Goal: Information Seeking & Learning: Check status

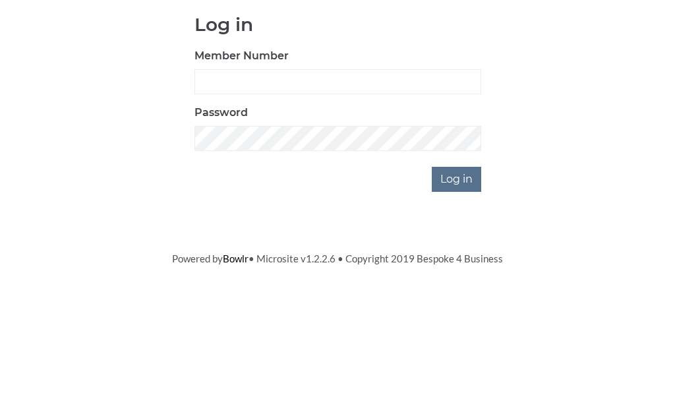
scroll to position [135, 0]
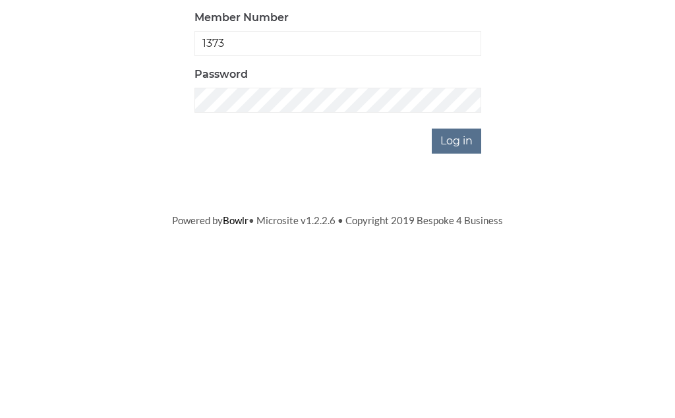
type input "1373"
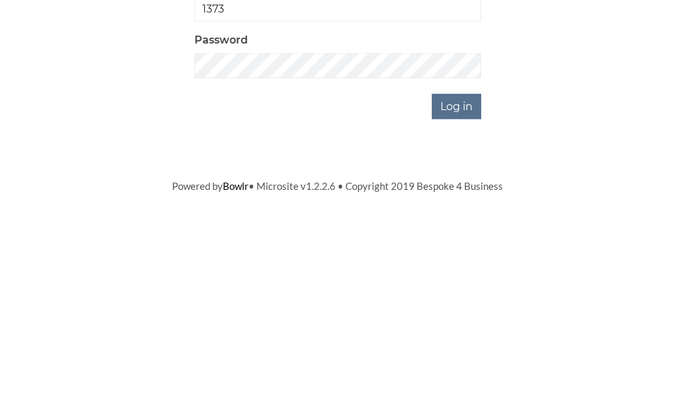
click at [468, 302] on input "Log in" at bounding box center [456, 314] width 49 height 25
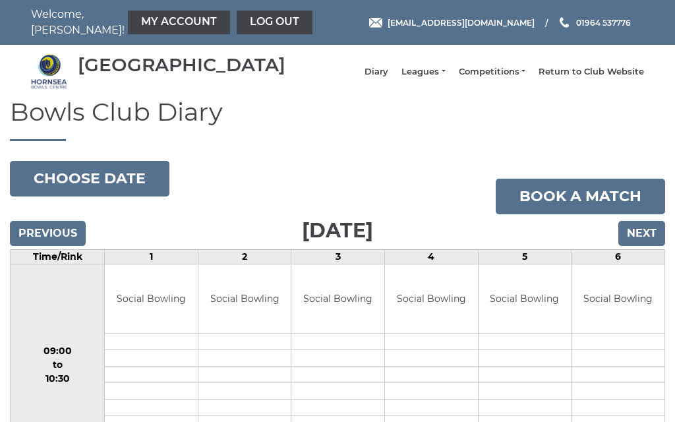
click at [445, 78] on link "Leagues" at bounding box center [422, 72] width 43 height 12
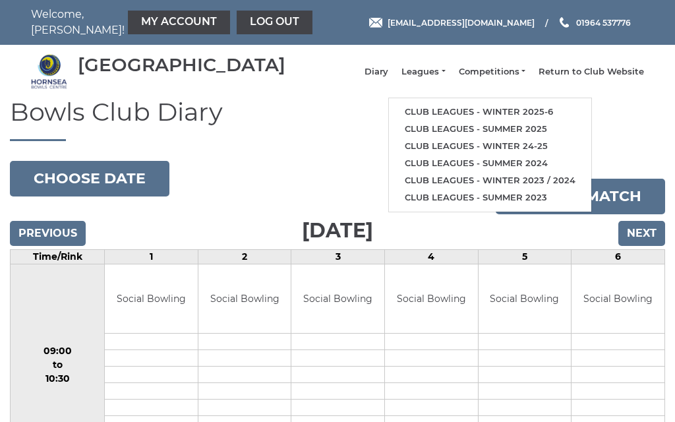
click at [523, 113] on link "Club leagues - Winter 2025-6" at bounding box center [490, 111] width 202 height 17
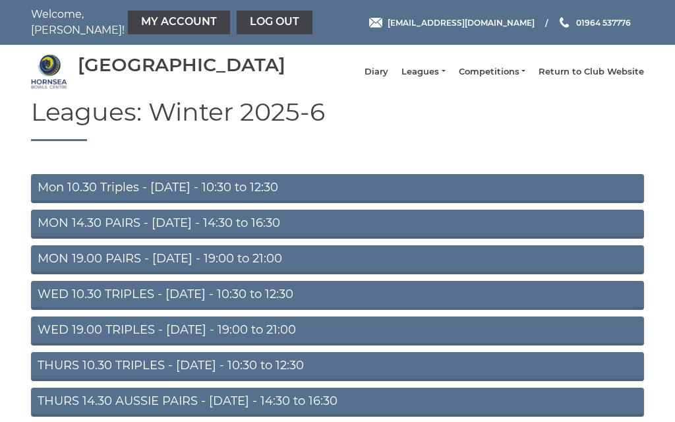
click at [154, 202] on link "Mon 10.30 Triples - Monday - 10:30 to 12:30" at bounding box center [337, 188] width 613 height 29
